Goal: Task Accomplishment & Management: Manage account settings

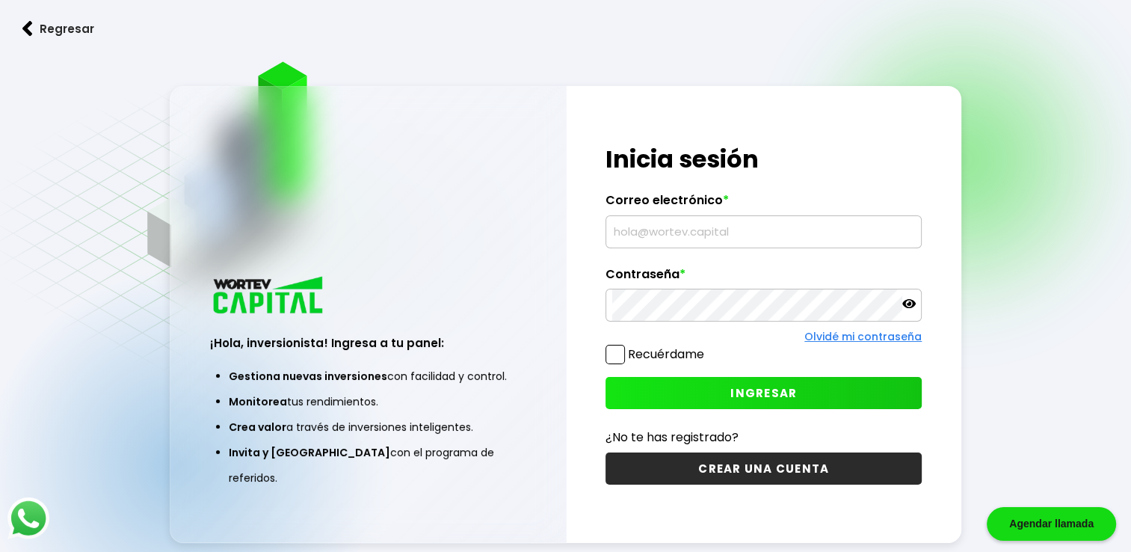
type input "[EMAIL_ADDRESS][DOMAIN_NAME]"
click at [692, 391] on button "INGRESAR" at bounding box center [764, 393] width 316 height 32
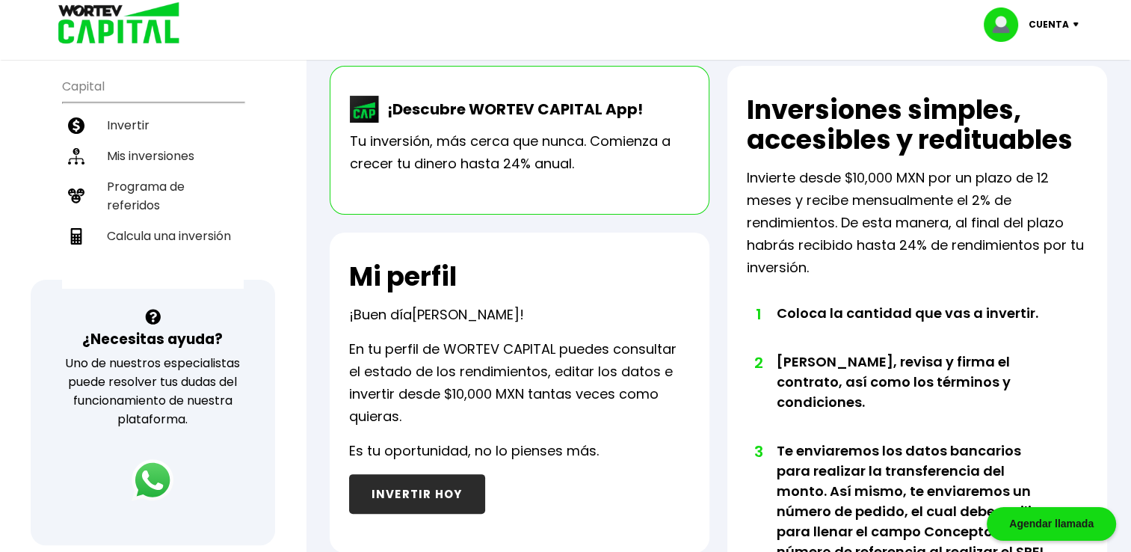
scroll to position [212, 0]
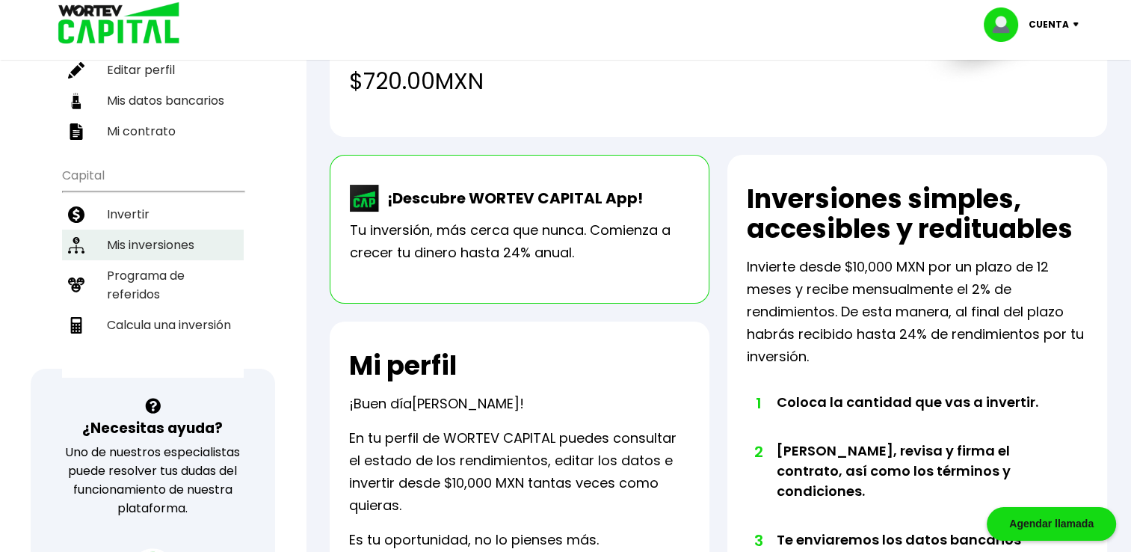
click at [178, 239] on li "Mis inversiones" at bounding box center [153, 245] width 182 height 31
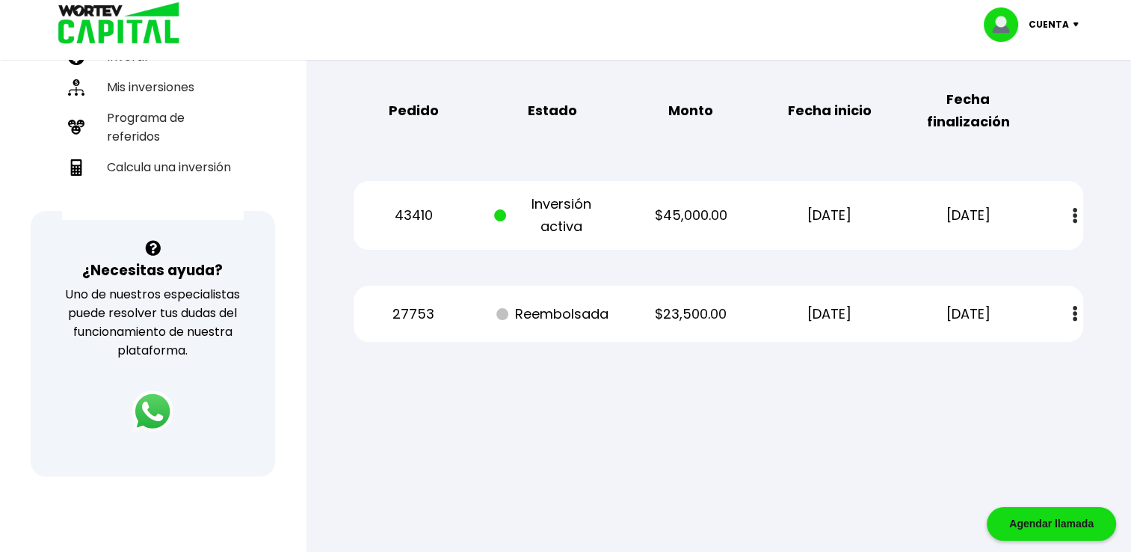
scroll to position [374, 0]
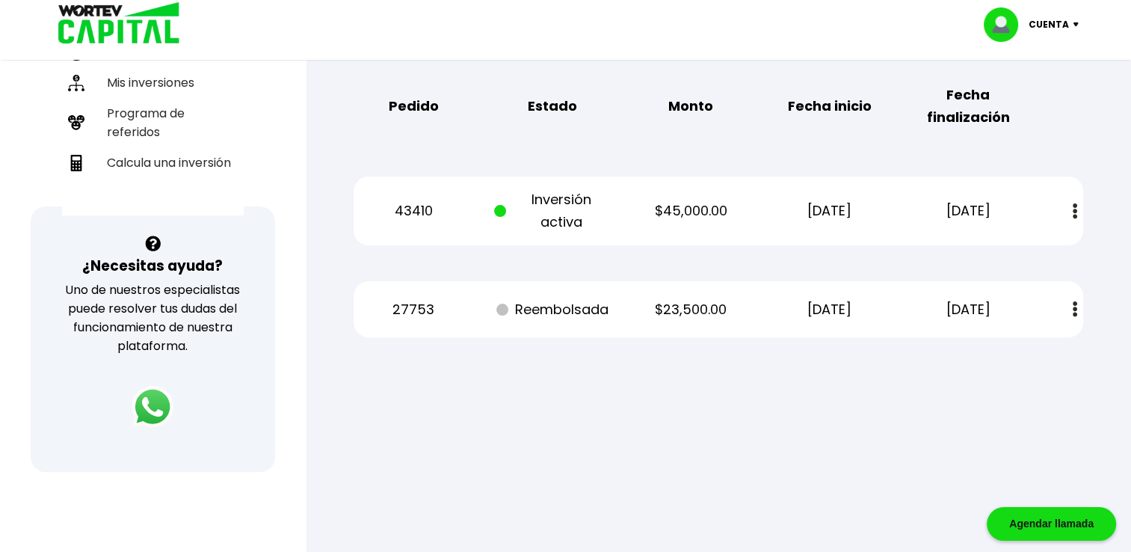
click at [1070, 206] on button at bounding box center [1075, 211] width 21 height 32
click at [1006, 245] on link "Estado de cuenta" at bounding box center [975, 251] width 105 height 19
click at [1062, 21] on p "Cuenta" at bounding box center [1049, 24] width 40 height 22
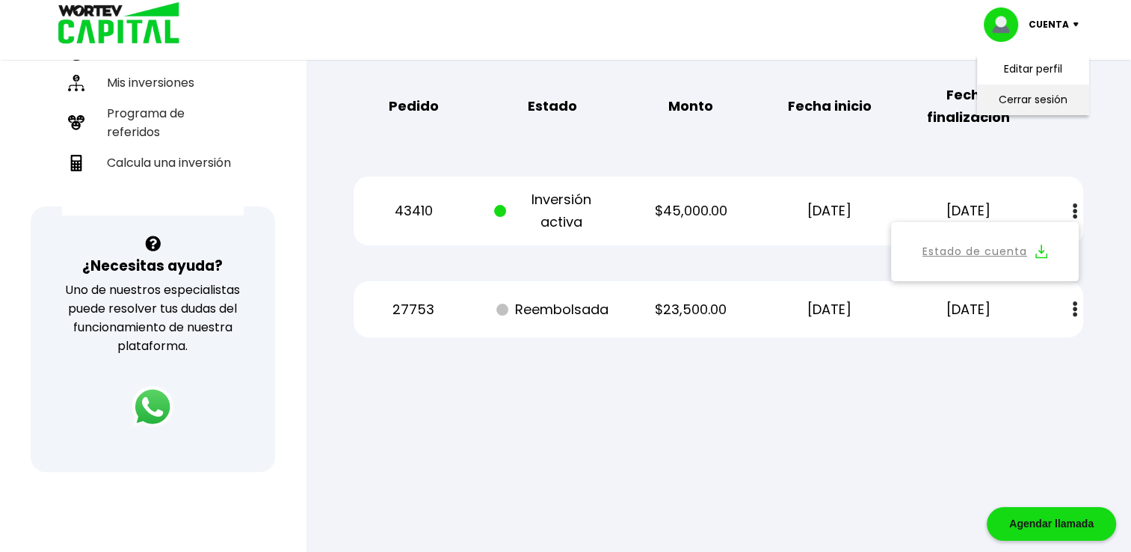
click at [1029, 101] on li "Cerrar sesión" at bounding box center [1033, 99] width 120 height 31
